Goal: Task Accomplishment & Management: Manage account settings

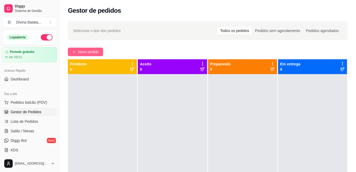
click at [85, 55] on button "Novo pedido" at bounding box center [85, 52] width 35 height 8
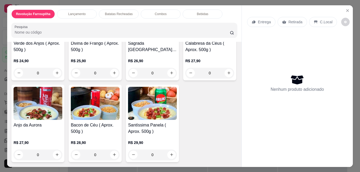
scroll to position [294, 0]
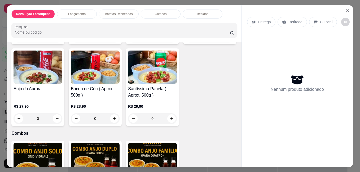
click at [62, 118] on div "0" at bounding box center [38, 118] width 49 height 11
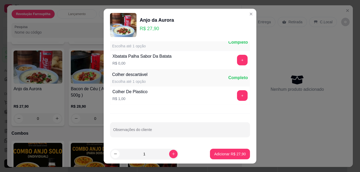
scroll to position [0, 0]
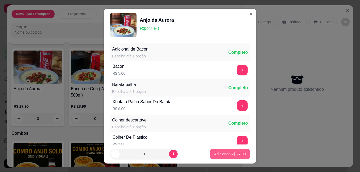
click at [227, 154] on p "Adicionar R$ 27,90" at bounding box center [230, 153] width 32 height 5
type input "1"
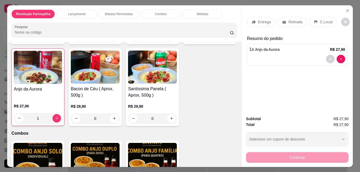
click at [260, 21] on p "Entrega" at bounding box center [264, 21] width 13 height 5
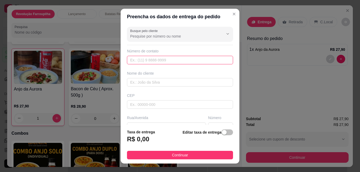
click at [144, 60] on input "text" at bounding box center [180, 60] width 106 height 8
click at [143, 60] on input "text" at bounding box center [180, 60] width 106 height 8
click at [145, 62] on input "519" at bounding box center [180, 60] width 106 height 8
type input "5"
click at [155, 79] on input "text" at bounding box center [180, 82] width 106 height 8
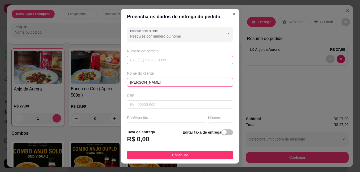
type input "[PERSON_NAME]"
click at [177, 59] on input "text" at bounding box center [180, 60] width 106 height 8
type input "[PHONE_NUMBER]"
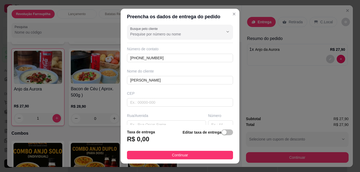
scroll to position [3, 0]
click at [144, 78] on input "[PERSON_NAME]" at bounding box center [180, 79] width 106 height 8
type input "[PERSON_NAME]"
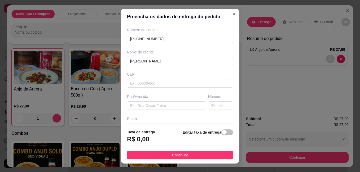
scroll to position [22, 0]
click at [138, 79] on input "text" at bounding box center [180, 82] width 106 height 8
click at [166, 103] on input "text" at bounding box center [166, 105] width 79 height 8
type input "r"
type input "Rua Curitubanos"
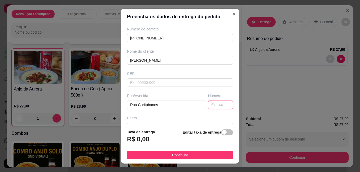
click at [209, 104] on input "text" at bounding box center [220, 105] width 25 height 8
type input "686"
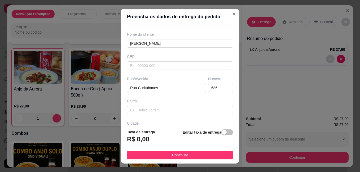
scroll to position [39, 0]
click at [146, 111] on input "text" at bounding box center [180, 110] width 106 height 8
click at [143, 141] on h3 "R$ 0,00" at bounding box center [138, 139] width 22 height 8
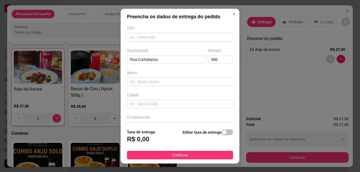
scroll to position [78, 0]
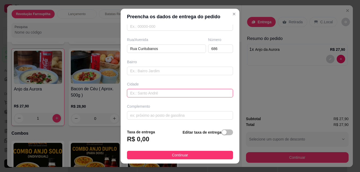
click at [164, 94] on input "text" at bounding box center [180, 93] width 106 height 8
type input "V"
type input "[GEOGRAPHIC_DATA]"
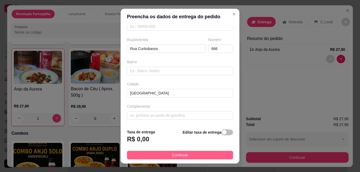
drag, startPoint x: 139, startPoint y: 138, endPoint x: 158, endPoint y: 156, distance: 26.2
click at [149, 148] on footer "Taxa de entrega R$ 0,00 Editar taxa de entrega Continuar" at bounding box center [179, 144] width 119 height 39
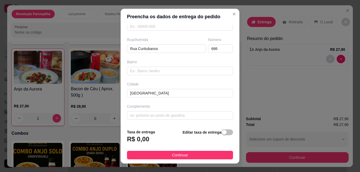
click at [132, 141] on h3 "R$ 0,00" at bounding box center [138, 139] width 22 height 8
click at [141, 137] on h3 "R$ 0,00" at bounding box center [138, 139] width 22 height 8
click at [137, 139] on h3 "R$ 0,00" at bounding box center [138, 139] width 22 height 8
click at [153, 140] on div "Taxa de entrega R$ 0,00 Editar taxa de entrega" at bounding box center [180, 137] width 106 height 17
drag, startPoint x: 146, startPoint y: 137, endPoint x: 147, endPoint y: 143, distance: 5.4
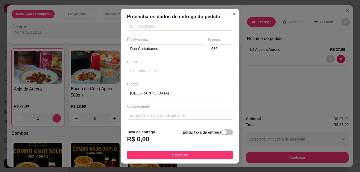
click at [146, 137] on h3 "R$ 0,00" at bounding box center [138, 139] width 22 height 8
click at [145, 137] on h3 "R$ 0,00" at bounding box center [138, 139] width 22 height 8
click at [140, 136] on h3 "R$ 0,00" at bounding box center [138, 139] width 22 height 8
click at [144, 140] on h3 "R$ 0,00" at bounding box center [138, 139] width 22 height 8
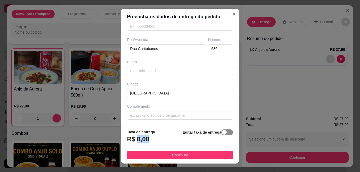
click at [221, 132] on span "button" at bounding box center [227, 132] width 12 height 6
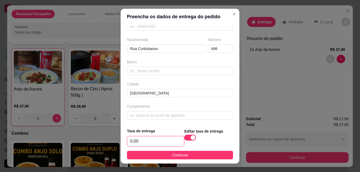
drag, startPoint x: 141, startPoint y: 140, endPoint x: 85, endPoint y: 139, distance: 55.6
click at [85, 139] on div "Preencha os dados de entrega do pedido Busque pelo cliente Número de contato [P…" at bounding box center [180, 86] width 360 height 172
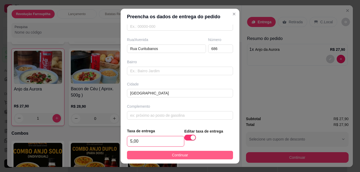
type input "5,00"
click at [180, 156] on span "Continuar" at bounding box center [180, 155] width 16 height 6
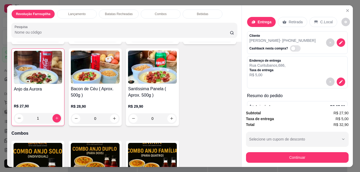
scroll to position [24, 0]
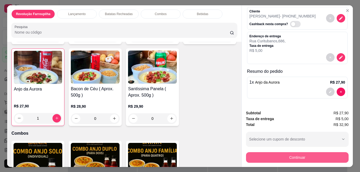
click at [298, 154] on button "Continuar" at bounding box center [297, 157] width 102 height 11
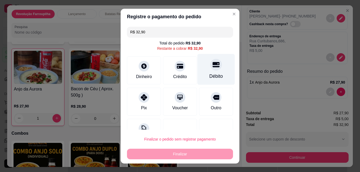
click at [210, 67] on div at bounding box center [216, 65] width 12 height 12
type input "R$ 0,00"
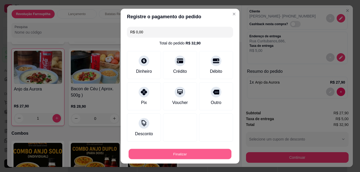
click at [197, 154] on button "Finalizar" at bounding box center [179, 154] width 103 height 10
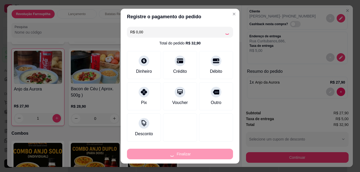
type input "0"
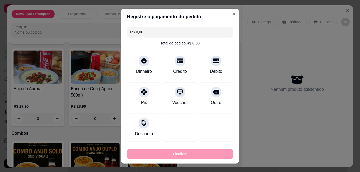
type input "-R$ 32,90"
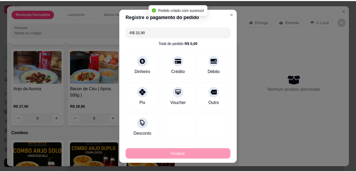
scroll to position [0, 0]
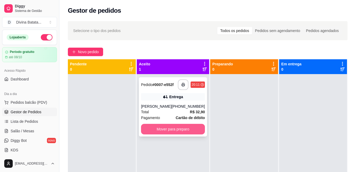
click at [171, 133] on button "Mover para preparo" at bounding box center [173, 129] width 64 height 11
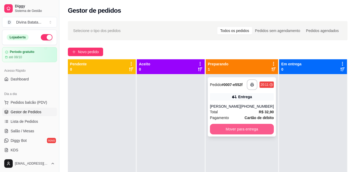
click at [241, 133] on button "Mover para entrega" at bounding box center [242, 129] width 64 height 11
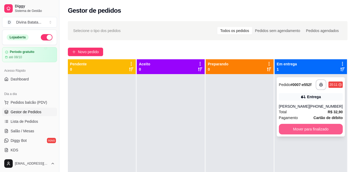
click at [309, 132] on button "Mover para finalizado" at bounding box center [311, 129] width 64 height 11
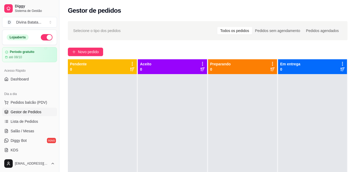
click at [90, 108] on div at bounding box center [102, 160] width 69 height 172
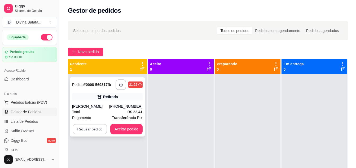
click at [91, 127] on button "Recusar pedido" at bounding box center [90, 129] width 34 height 10
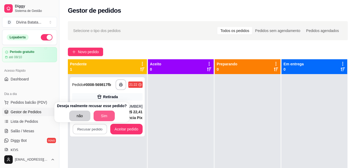
click at [101, 115] on button "Sim" at bounding box center [103, 116] width 21 height 11
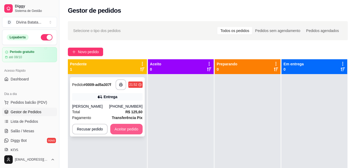
click at [121, 128] on button "Aceitar pedido" at bounding box center [126, 129] width 32 height 11
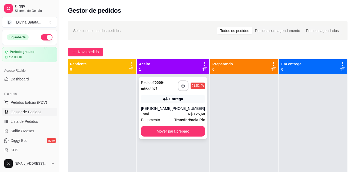
click at [172, 115] on div "Total R$ 125,60" at bounding box center [173, 114] width 64 height 6
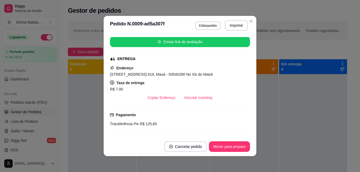
scroll to position [65, 0]
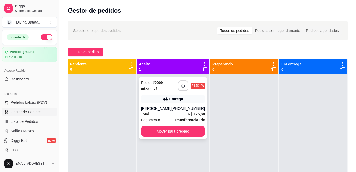
click at [171, 119] on div "Pagamento Transferência Pix" at bounding box center [173, 120] width 64 height 6
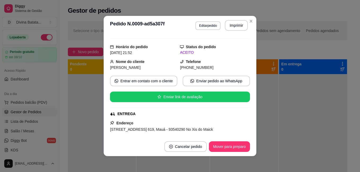
scroll to position [0, 0]
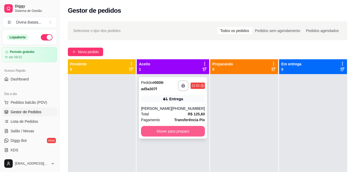
click at [164, 131] on button "Mover para preparo" at bounding box center [173, 131] width 64 height 11
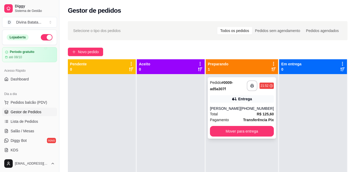
click at [236, 113] on div "Total R$ 125,60" at bounding box center [242, 114] width 64 height 6
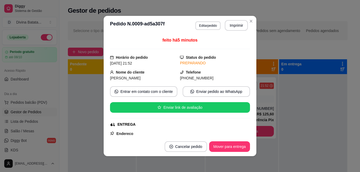
click at [247, 64] on div "feito há 5 minutos Horário do pedido 20/09/2025 21:52 Status do pedido PREPARAN…" at bounding box center [180, 86] width 140 height 98
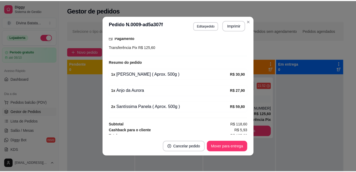
scroll to position [146, 0]
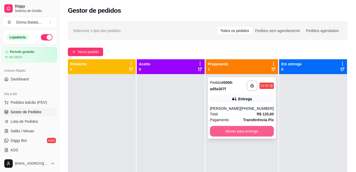
click at [229, 136] on button "Mover para entrega" at bounding box center [242, 131] width 64 height 11
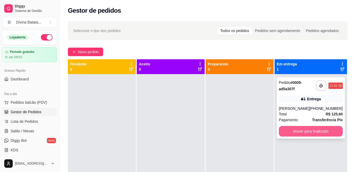
click at [305, 131] on button "Mover para finalizado" at bounding box center [311, 131] width 64 height 11
